Goal: Task Accomplishment & Management: Complete application form

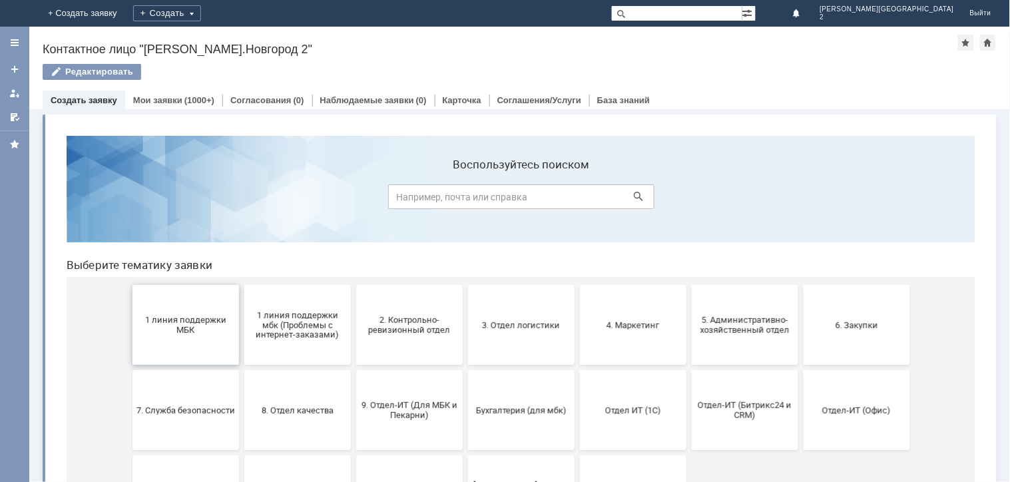
click at [209, 343] on button "1 линия поддержки МБК" at bounding box center [185, 324] width 107 height 80
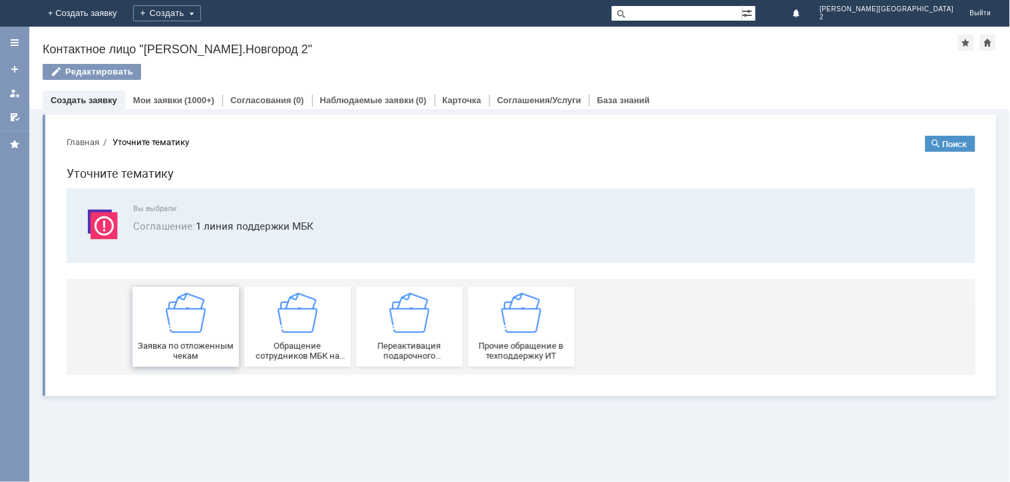
click at [207, 341] on span "Заявка по отложенным чекам" at bounding box center [185, 350] width 99 height 20
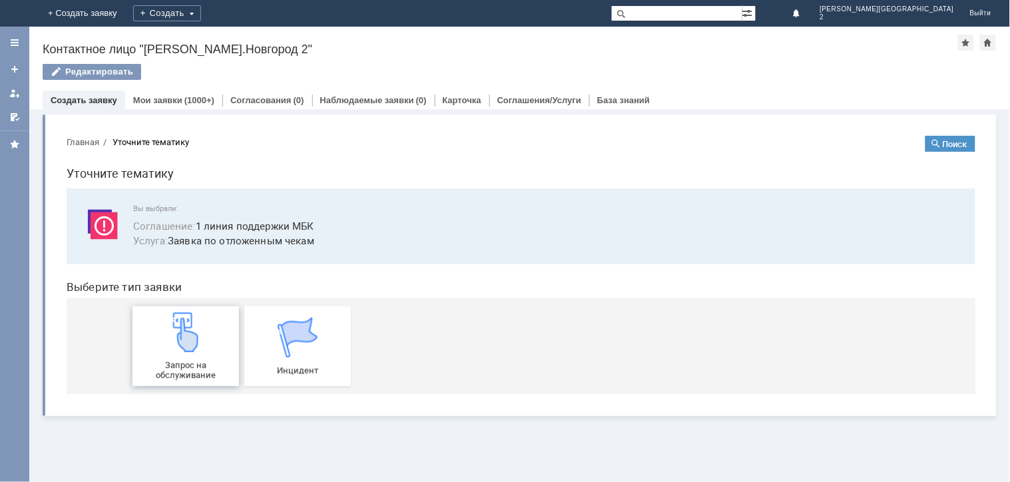
click at [234, 367] on span "Запрос на обслуживание" at bounding box center [185, 369] width 99 height 20
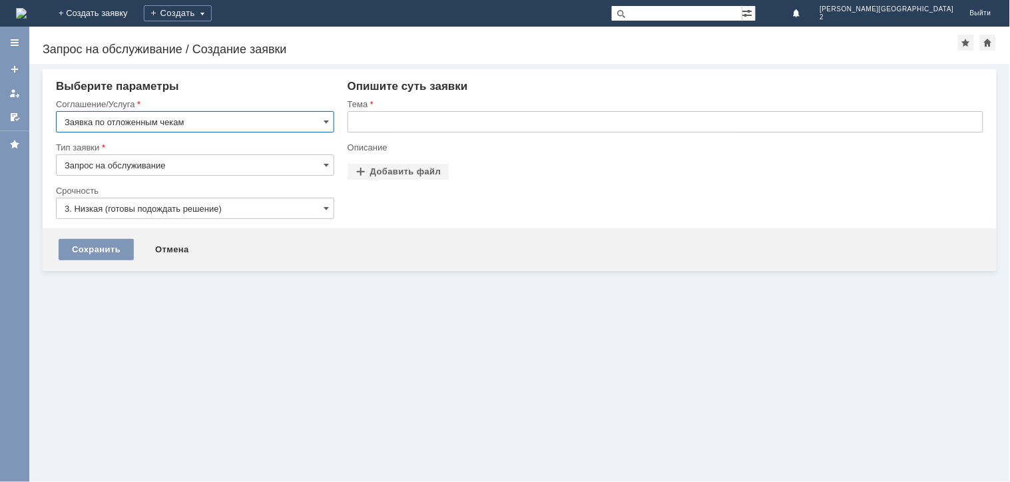
click at [398, 124] on input "text" at bounding box center [665, 121] width 636 height 21
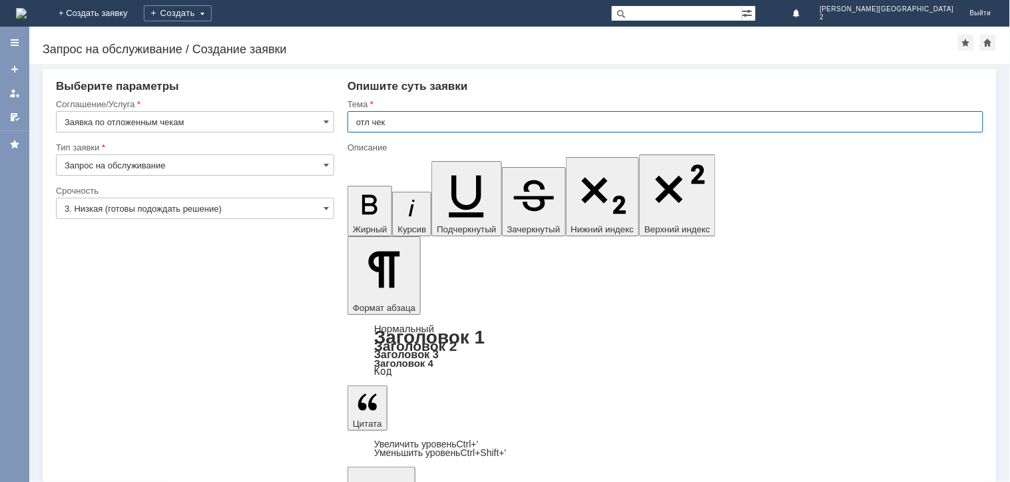
type input "отл чек"
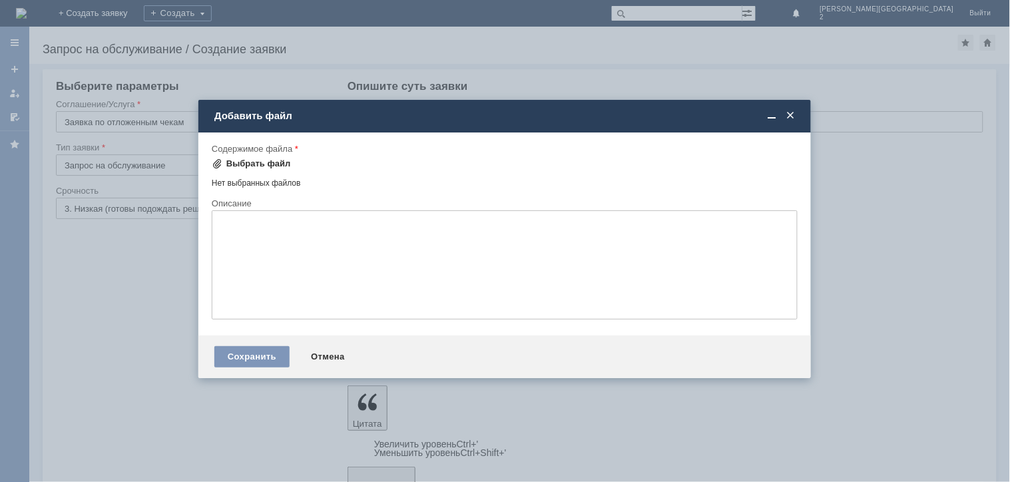
click at [255, 165] on div "Выбрать файл" at bounding box center [258, 163] width 65 height 11
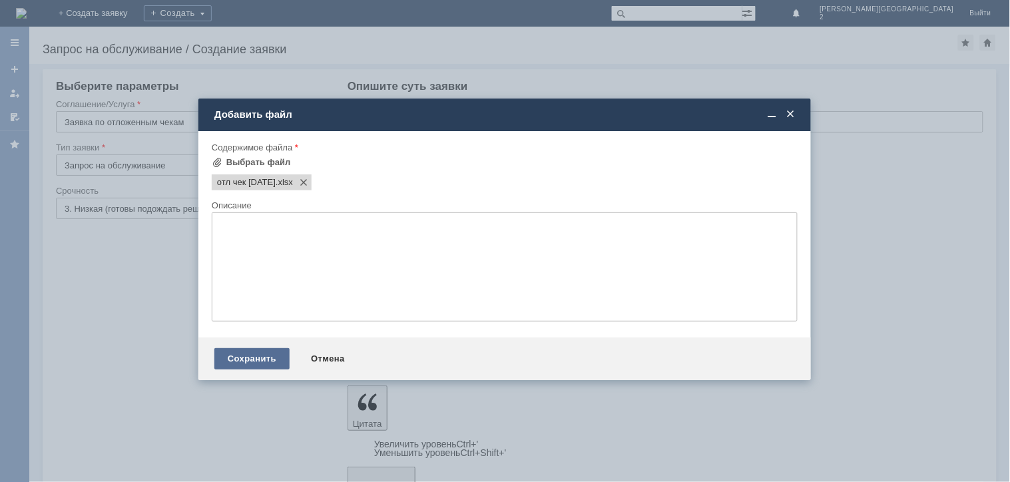
click at [245, 367] on div "Сохранить" at bounding box center [251, 358] width 75 height 21
